Goal: Information Seeking & Learning: Learn about a topic

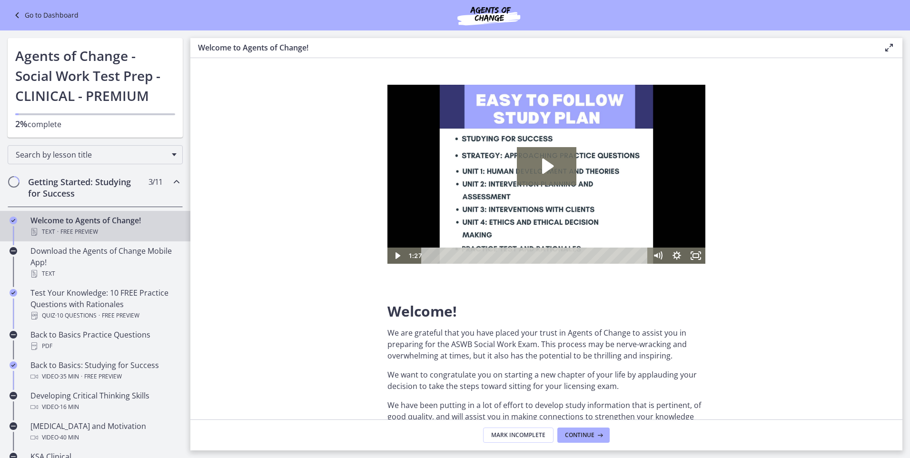
click at [171, 179] on icon "Chapters" at bounding box center [176, 181] width 11 height 11
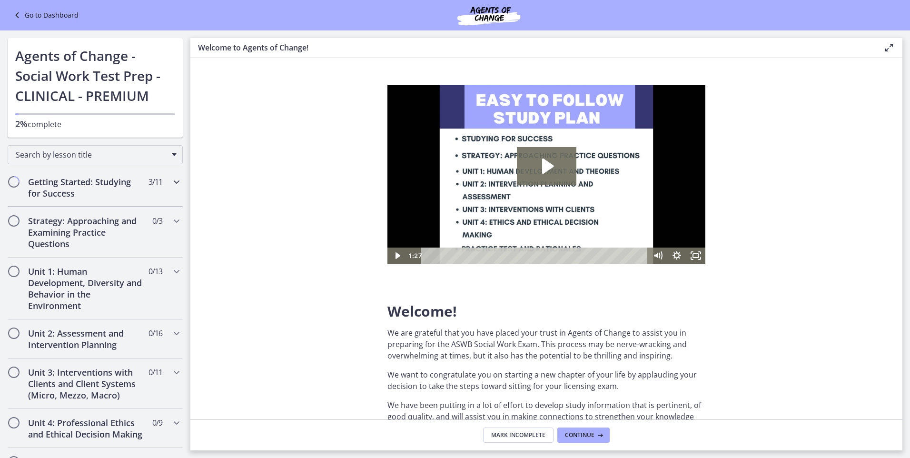
click at [171, 179] on icon "Chapters" at bounding box center [176, 181] width 11 height 11
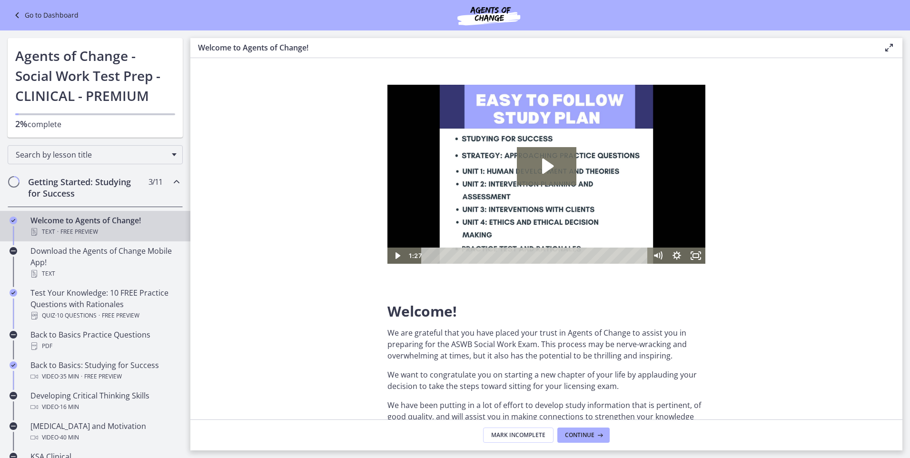
click at [19, 9] on div "Go to Dashboard" at bounding box center [455, 15] width 910 height 30
click at [16, 12] on icon at bounding box center [17, 15] width 13 height 11
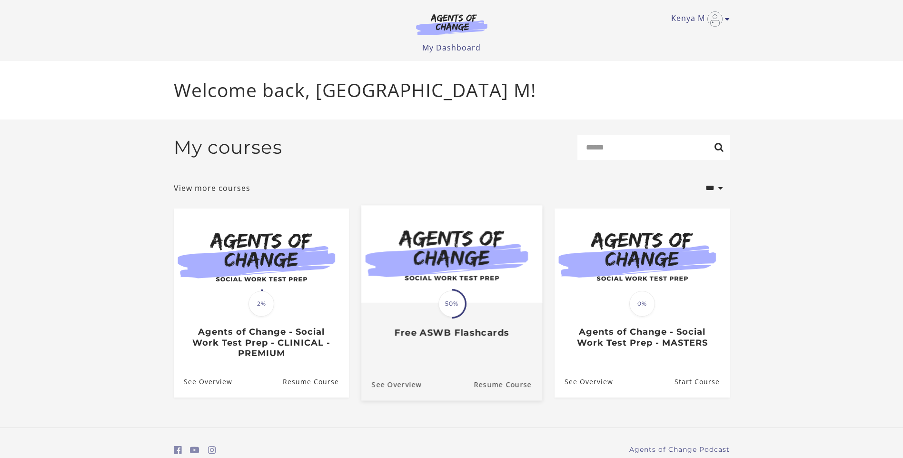
click at [455, 293] on span "50%" at bounding box center [451, 303] width 27 height 27
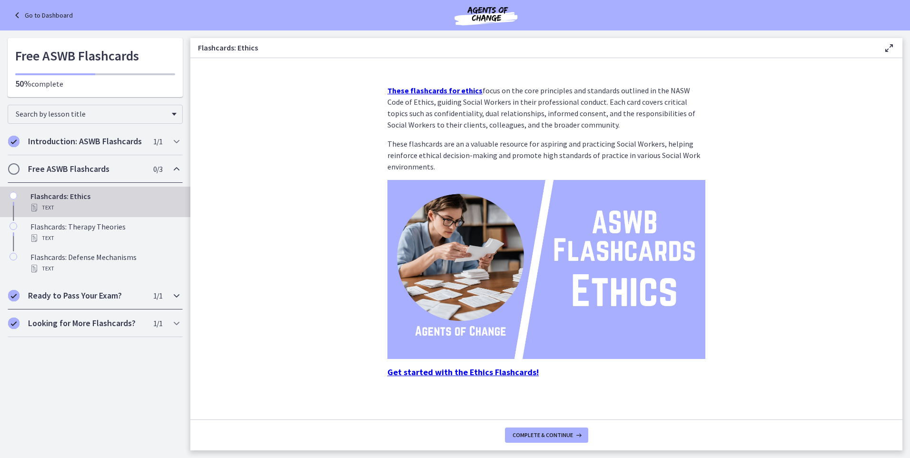
click at [176, 295] on icon "Chapters" at bounding box center [176, 295] width 11 height 11
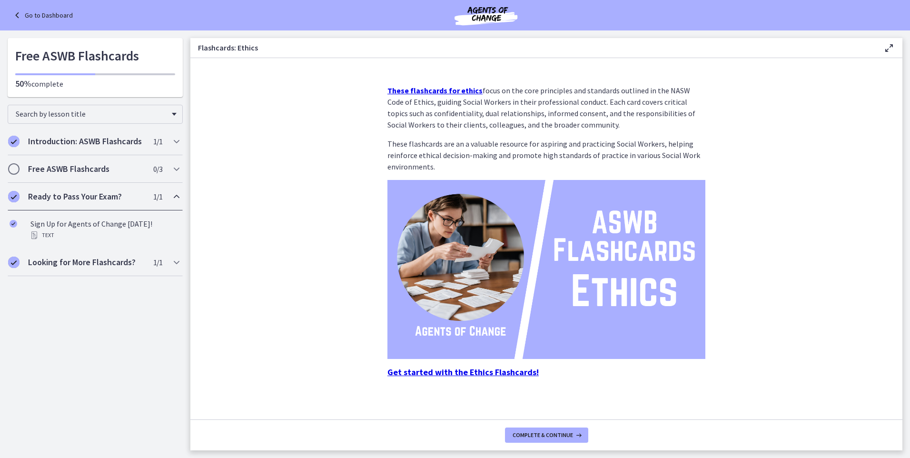
click at [173, 195] on icon "Chapters" at bounding box center [176, 196] width 11 height 11
click at [181, 259] on icon "Chapters" at bounding box center [176, 262] width 11 height 11
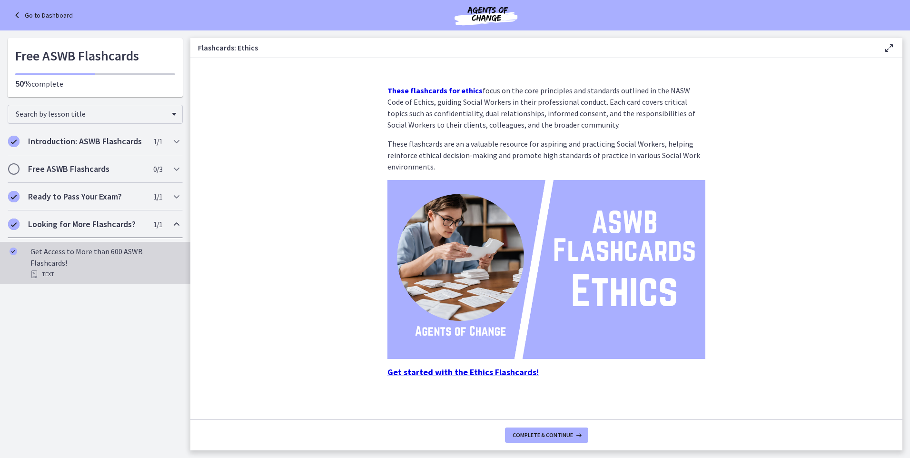
click at [128, 256] on div "Get Access to More than 600 ASWB Flashcards! Text" at bounding box center [104, 263] width 149 height 34
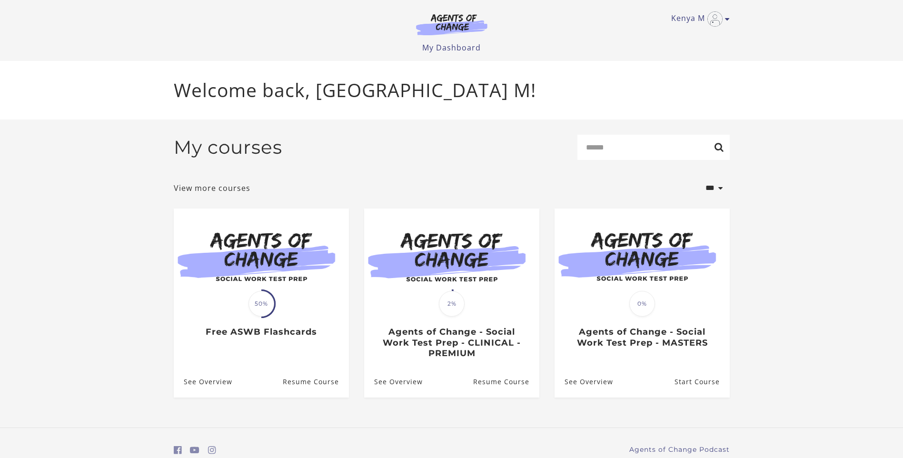
drag, startPoint x: 904, startPoint y: 61, endPoint x: 904, endPoint y: 188, distance: 126.6
click at [902, 188] on html "Skip to main content Kenya M My Account Support Sign Out Toggle menu Menu My Da…" at bounding box center [451, 229] width 903 height 458
